Goal: Find specific page/section: Find specific page/section

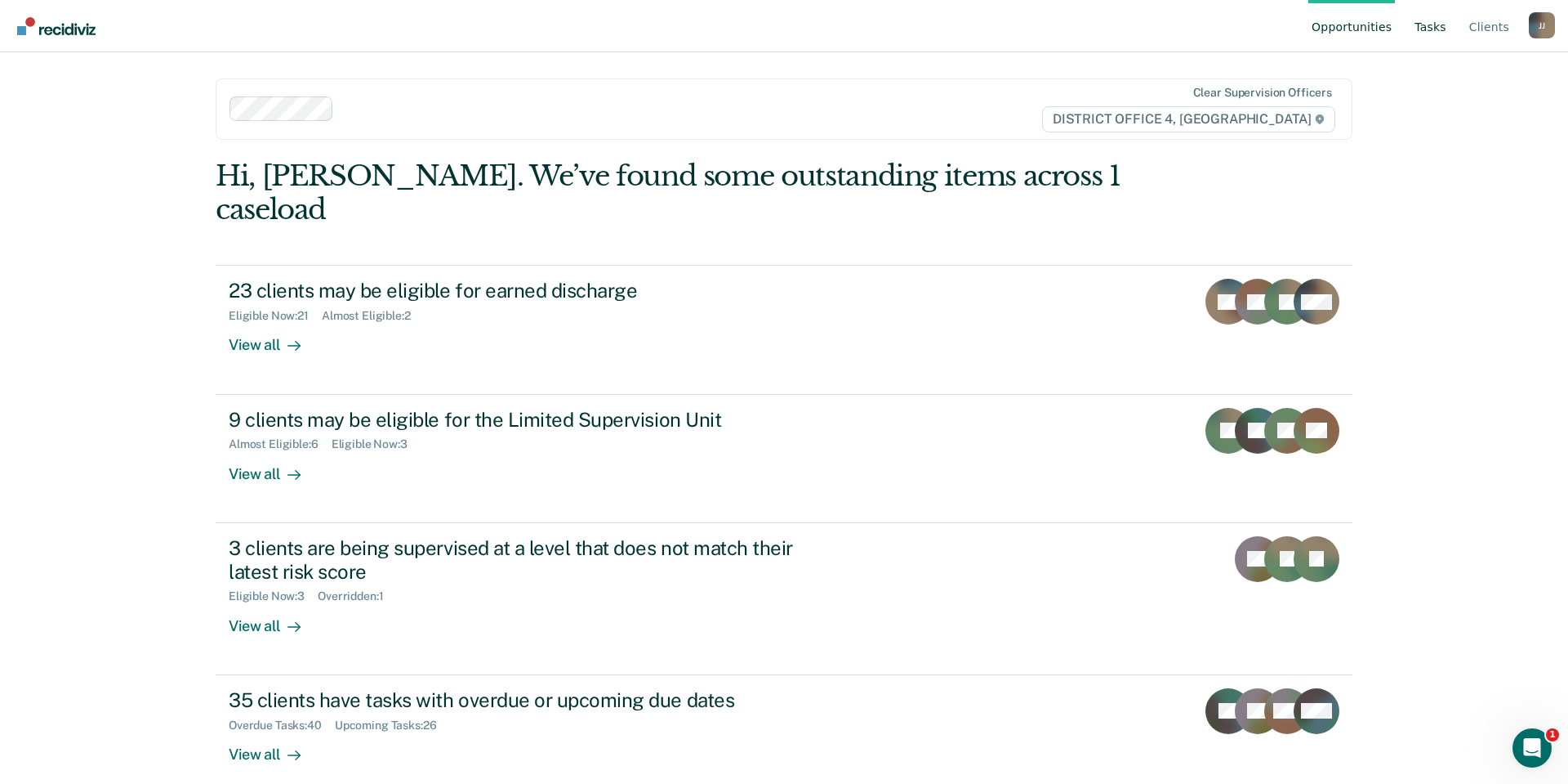
click at [1434, 28] on link "Tasks" at bounding box center [1431, 26] width 39 height 52
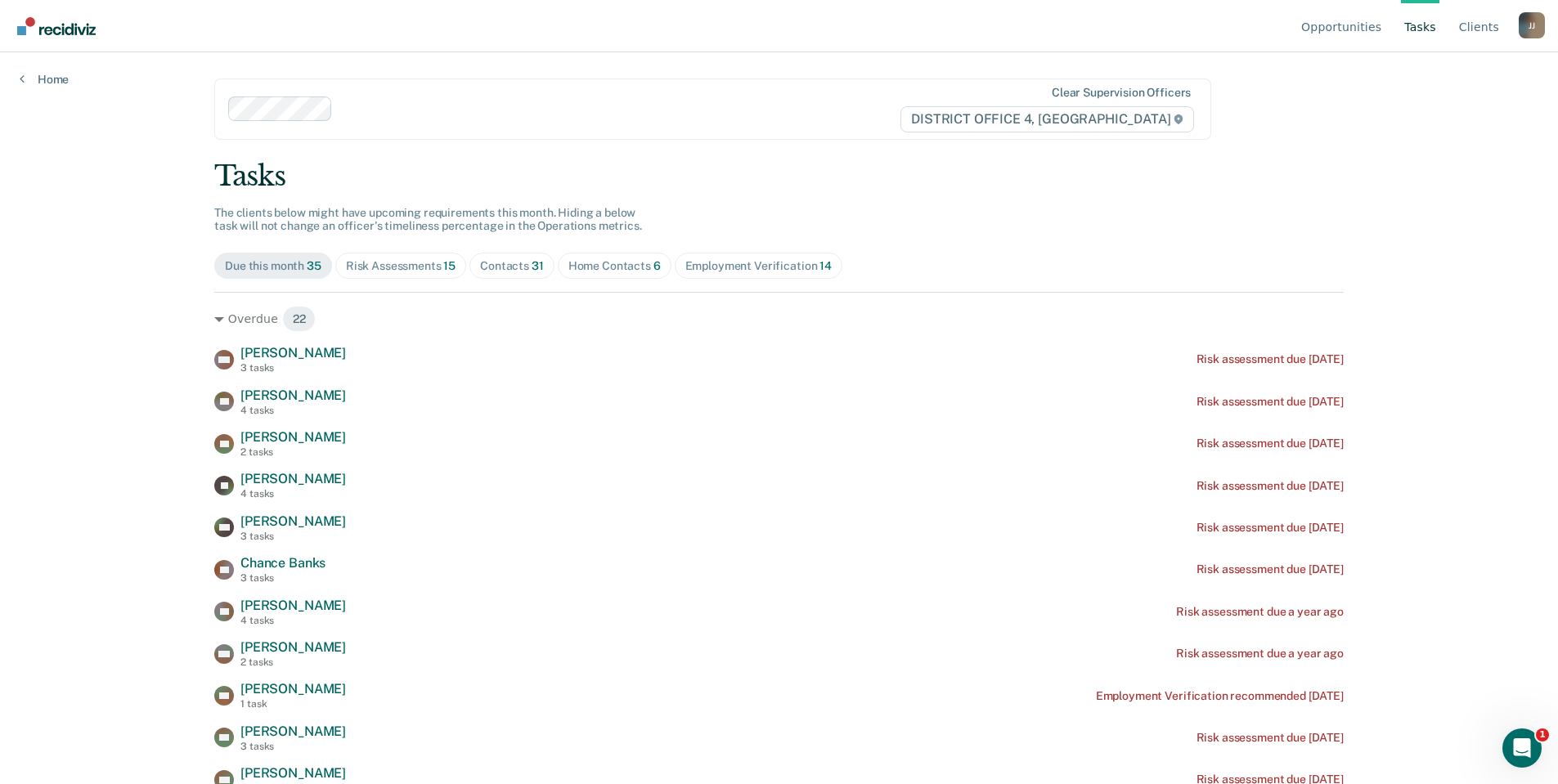
click at [517, 264] on div "Contacts 31" at bounding box center [512, 266] width 64 height 13
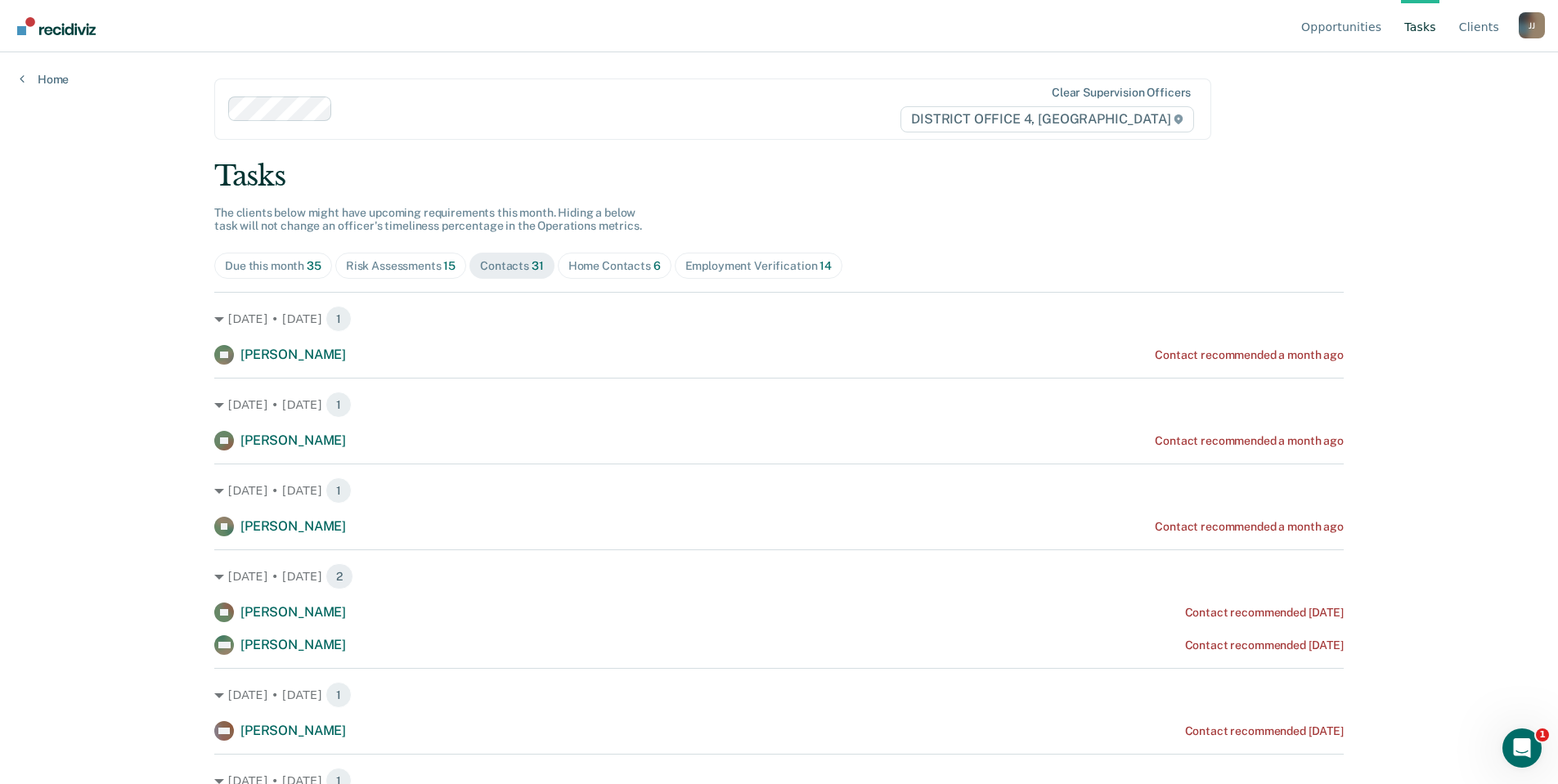
click at [591, 262] on div "Home Contacts 6" at bounding box center [614, 266] width 93 height 13
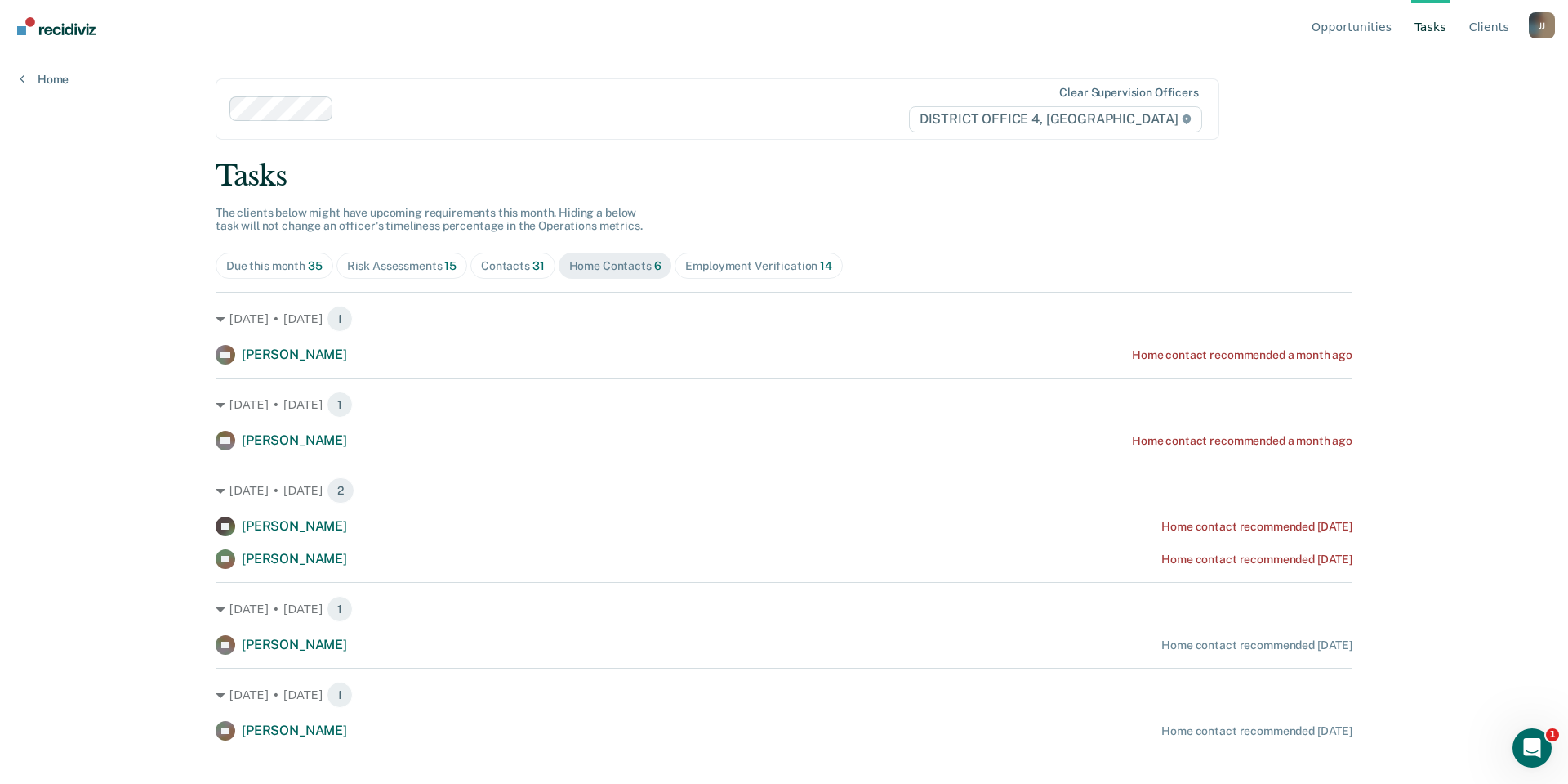
click at [136, 501] on div "Opportunities Tasks Client s Juarez, Jaime J J Profile How it works Log Out Hom…" at bounding box center [784, 392] width 1568 height 784
click at [513, 253] on span "Contacts 31" at bounding box center [513, 265] width 85 height 26
